Goal: Information Seeking & Learning: Learn about a topic

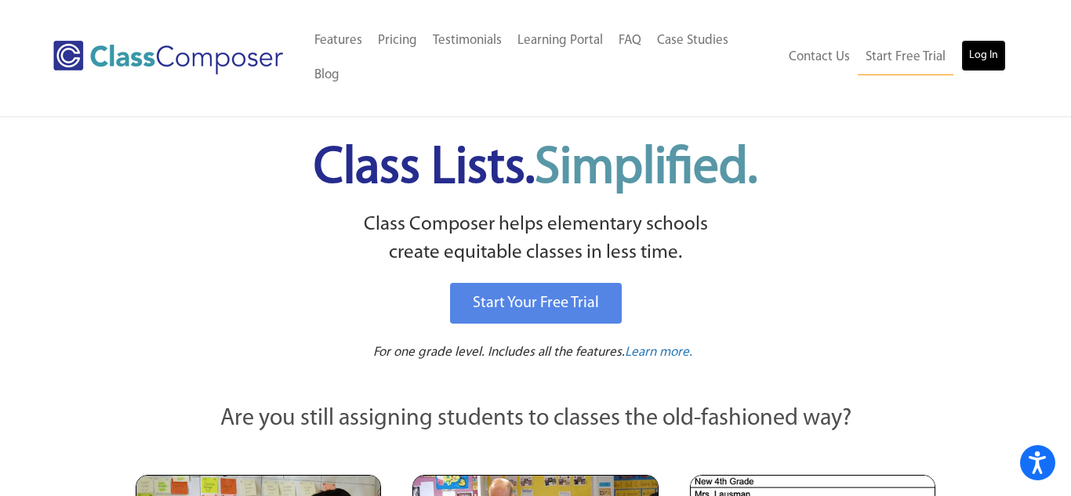
click at [993, 43] on link "Log In" at bounding box center [983, 55] width 45 height 31
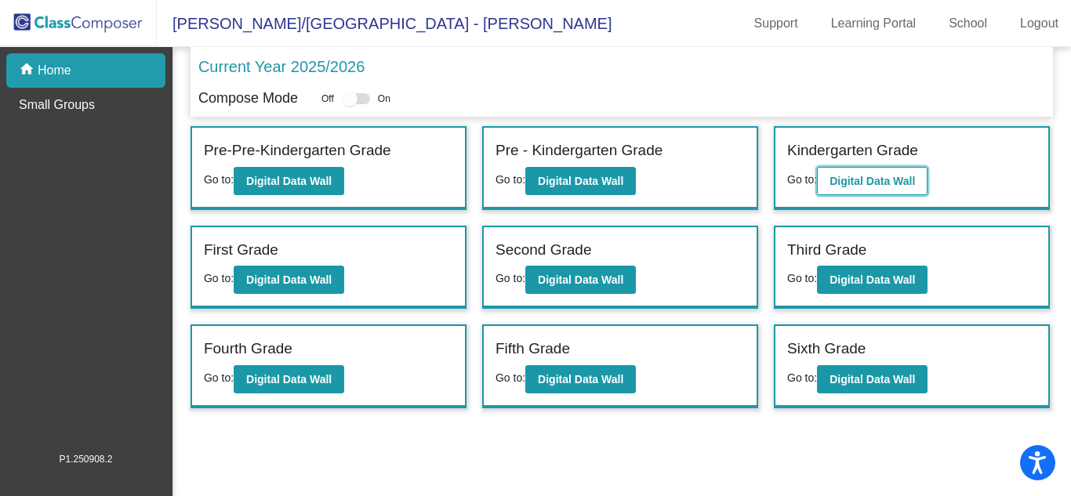
click at [875, 187] on b "Digital Data Wall" at bounding box center [871, 181] width 85 height 13
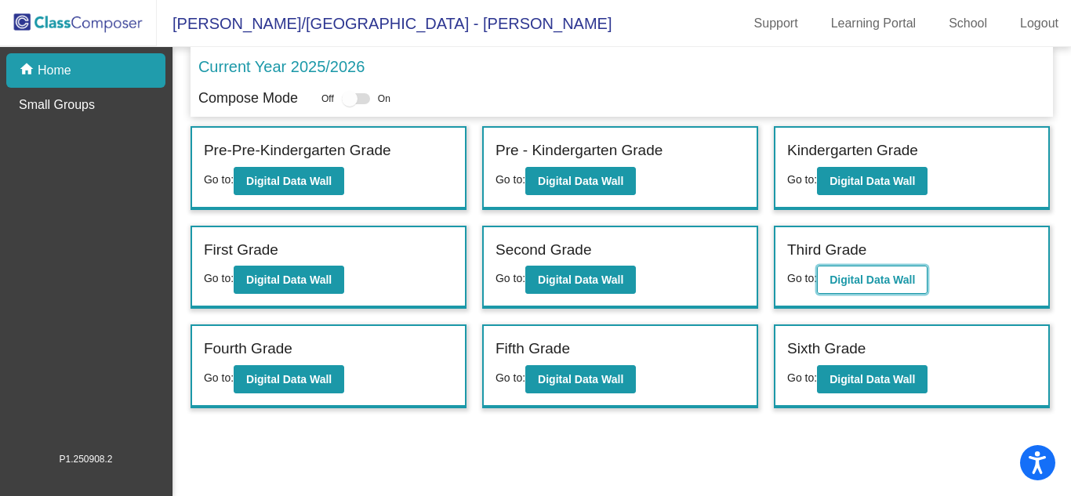
click at [843, 285] on b "Digital Data Wall" at bounding box center [871, 280] width 85 height 13
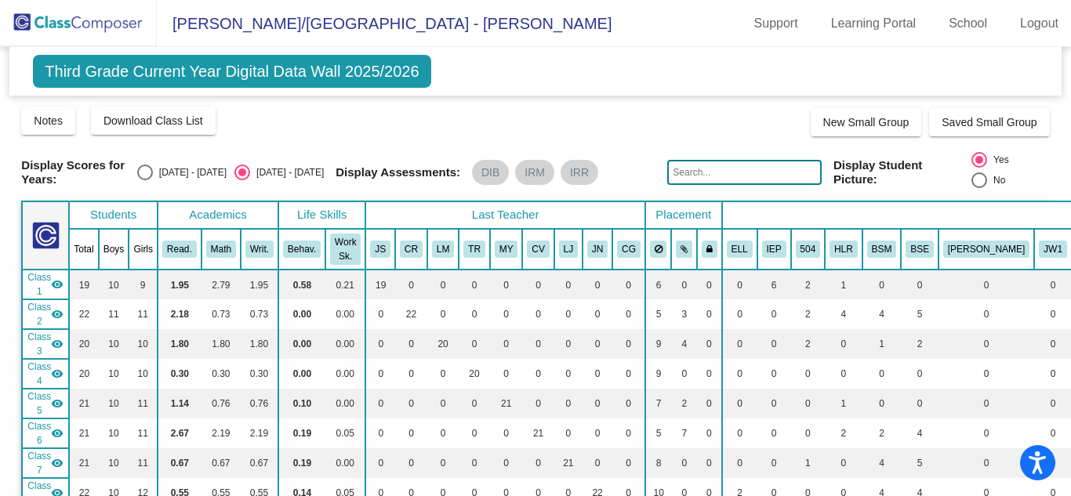
click at [750, 59] on app-root "Harrison/Pleasant Valley - Christine Support Learning Portal School Logout home…" at bounding box center [535, 248] width 1071 height 496
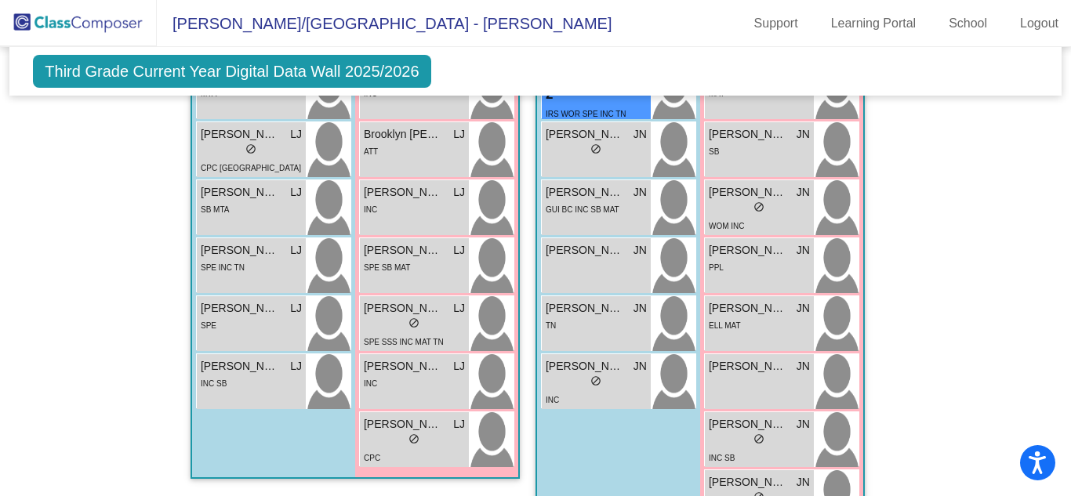
scroll to position [3011, 0]
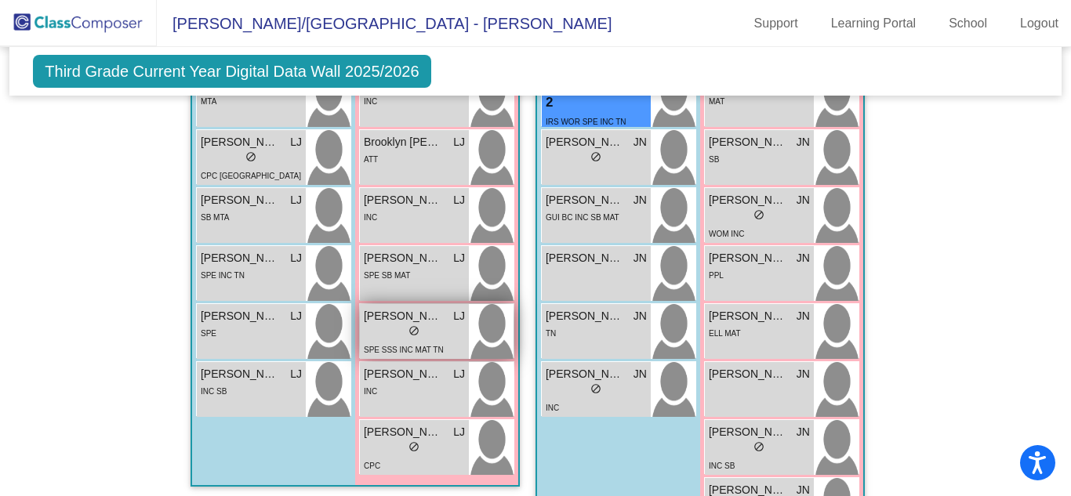
click at [377, 308] on span "Evelyn Padgett" at bounding box center [403, 316] width 78 height 16
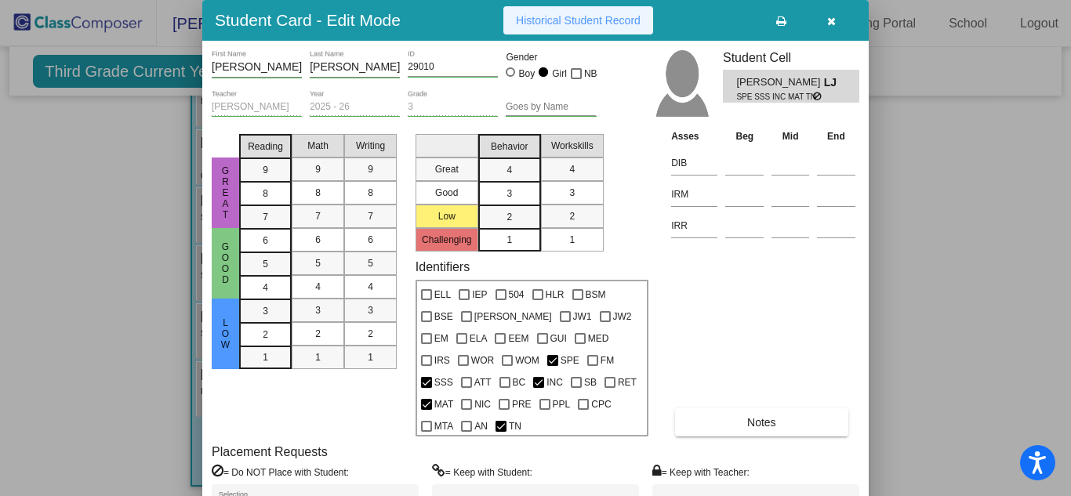
click at [562, 27] on button "Historical Student Record" at bounding box center [578, 20] width 150 height 28
click at [833, 20] on icon "button" at bounding box center [831, 21] width 9 height 11
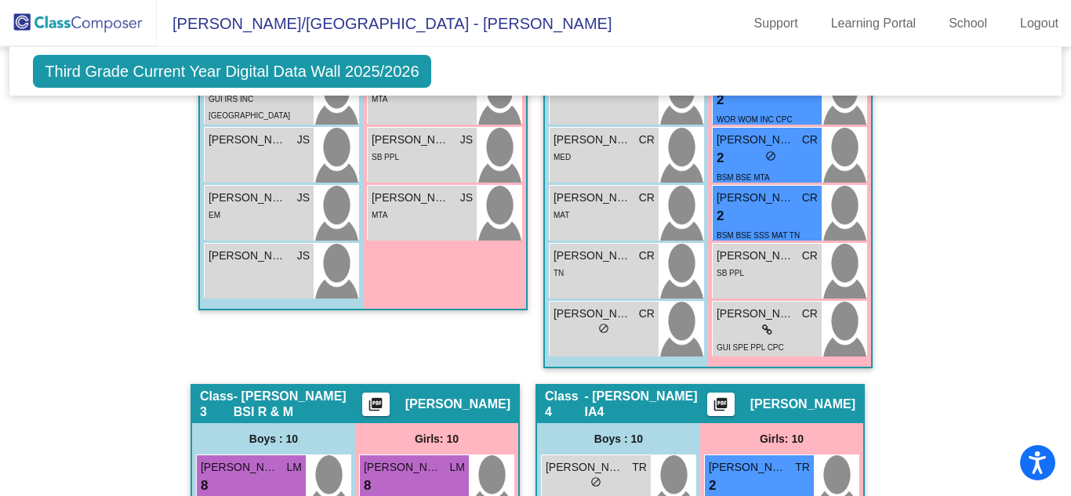
scroll to position [848, 0]
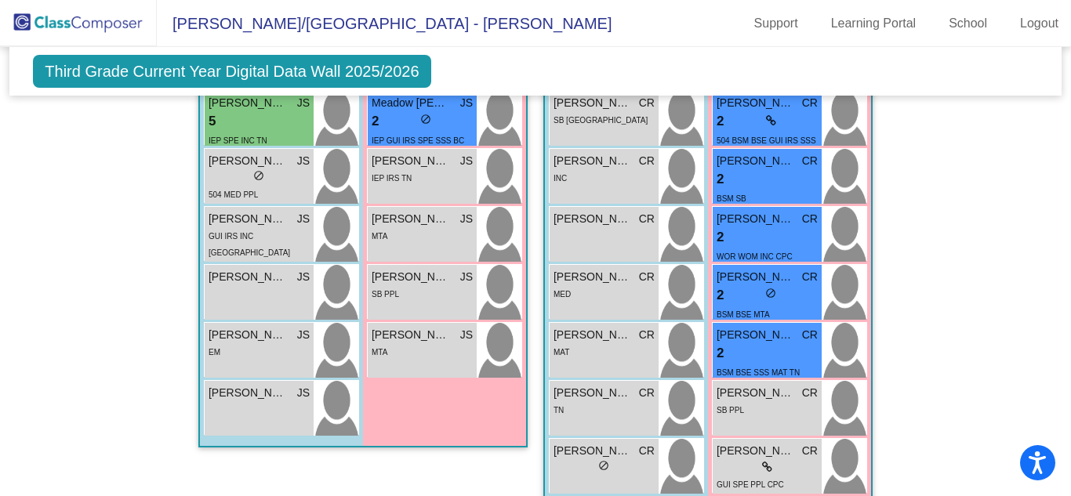
drag, startPoint x: 1061, startPoint y: 91, endPoint x: 1063, endPoint y: 78, distance: 13.5
click at [1063, 78] on mat-sidenav-content "Third Grade Current Year Digital Data Wall 2025/2026 Add, Move, or Retain Stude…" at bounding box center [535, 271] width 1071 height 449
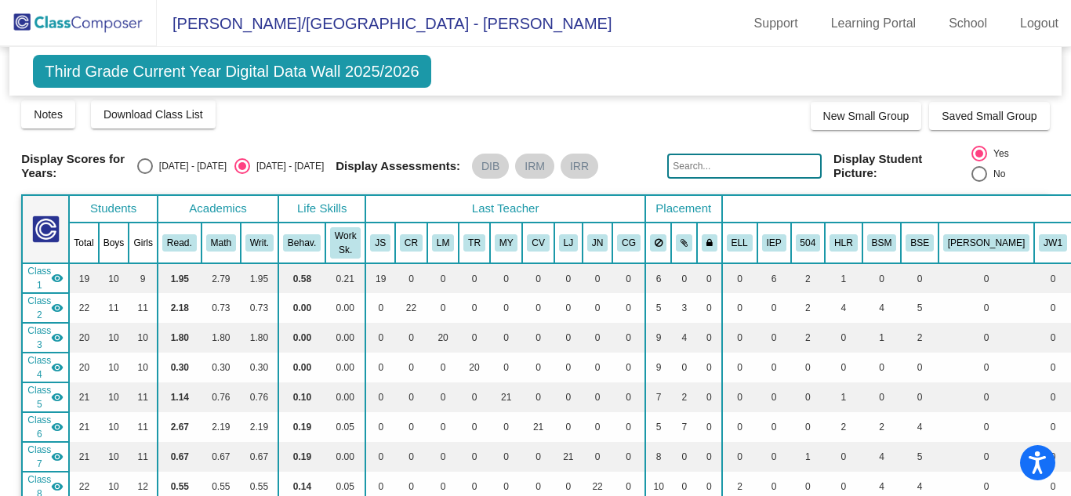
scroll to position [0, 0]
